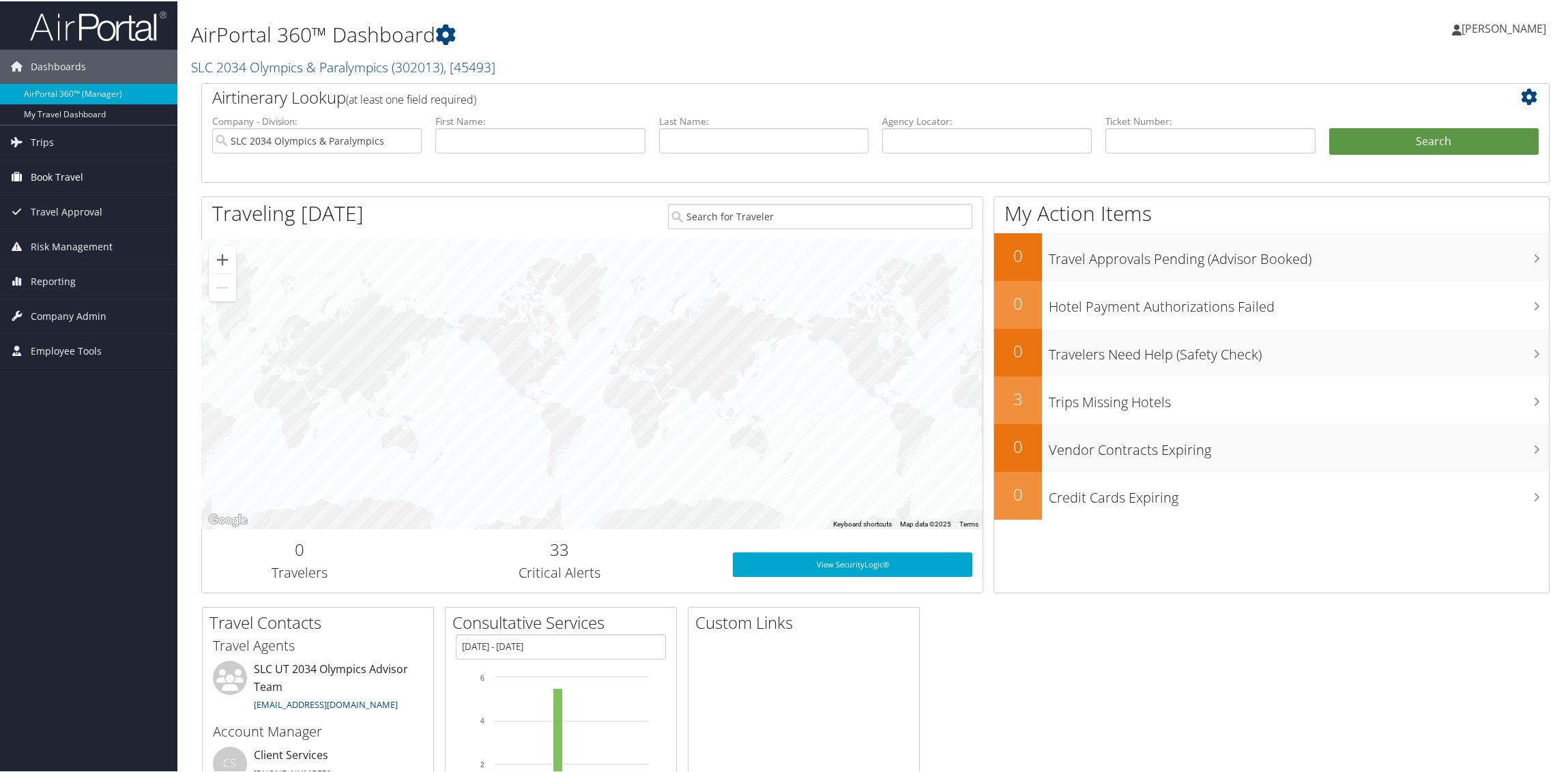
click at [48, 172] on span "Book Travel" at bounding box center [56, 175] width 52 height 34
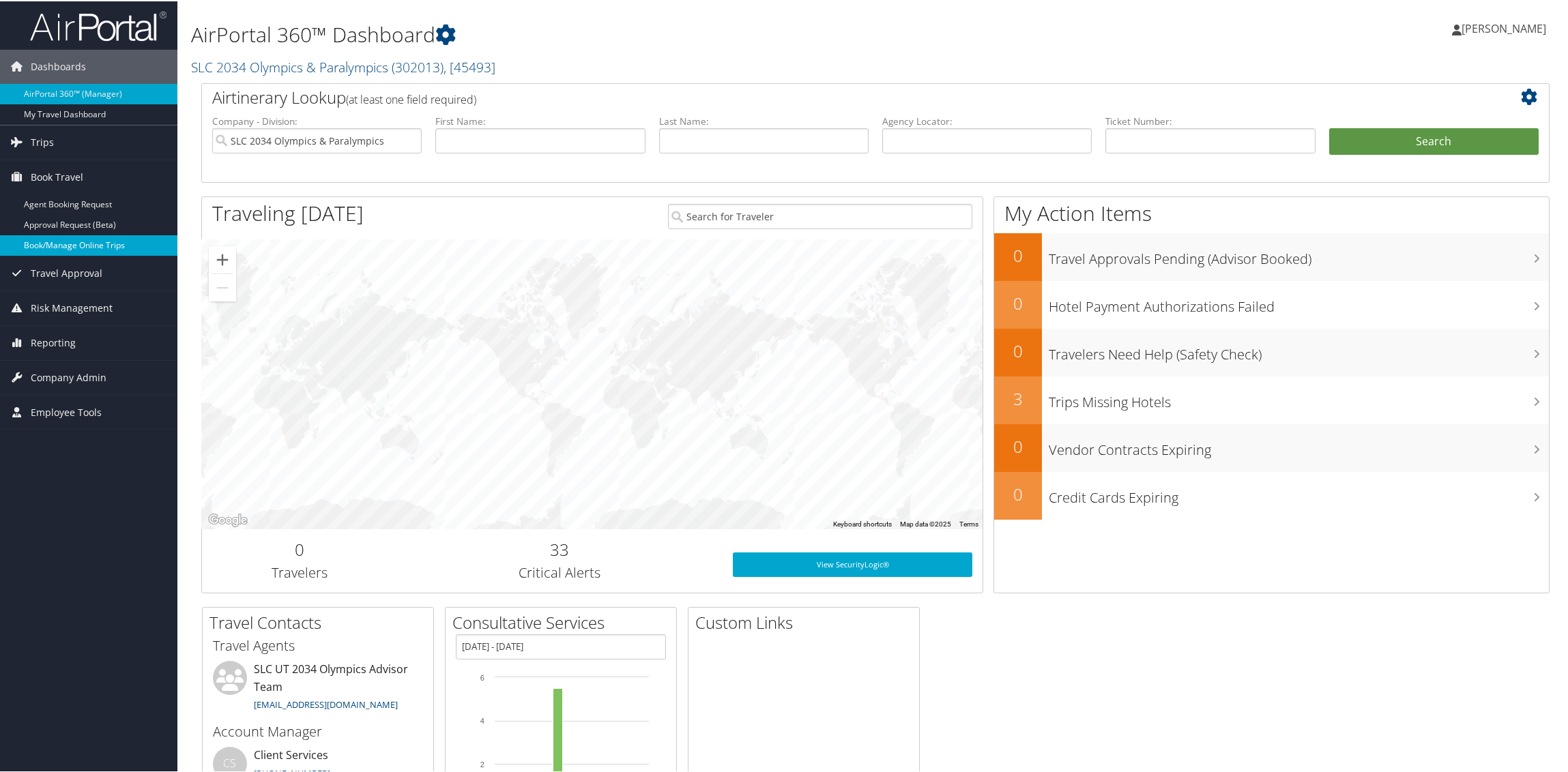
click at [69, 241] on link "Book/Manage Online Trips" at bounding box center [89, 244] width 177 height 21
